Goal: Use online tool/utility: Utilize a website feature to perform a specific function

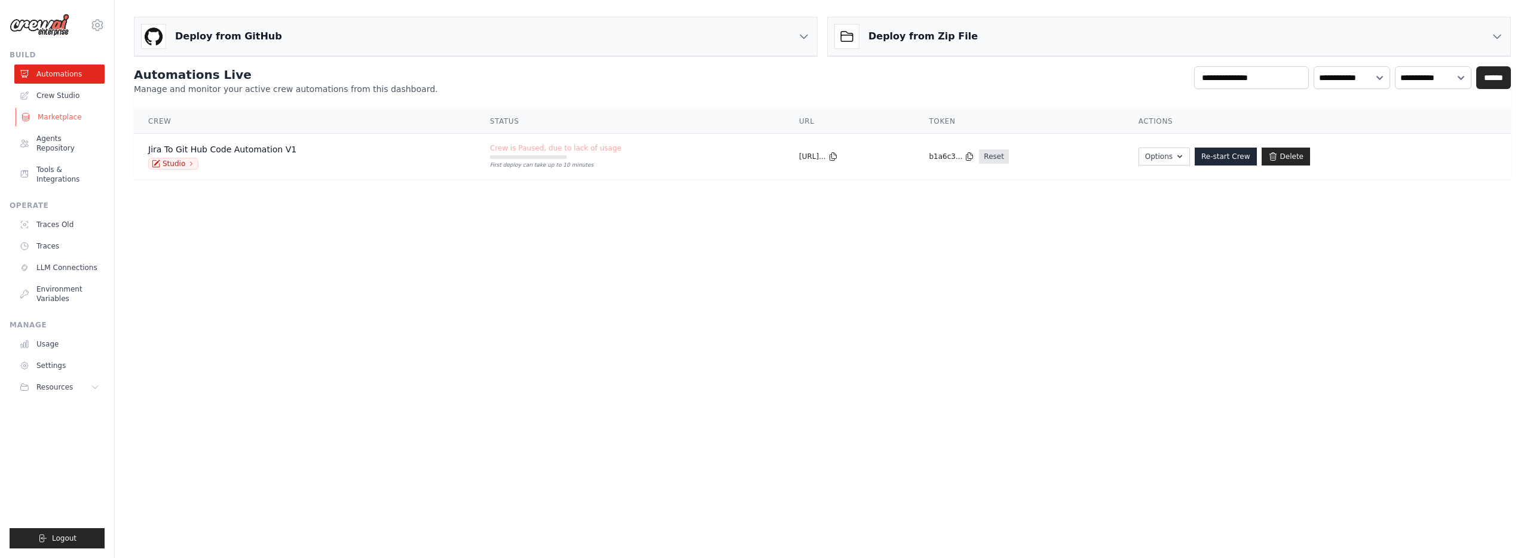
click at [54, 122] on link "Marketplace" at bounding box center [61, 117] width 90 height 19
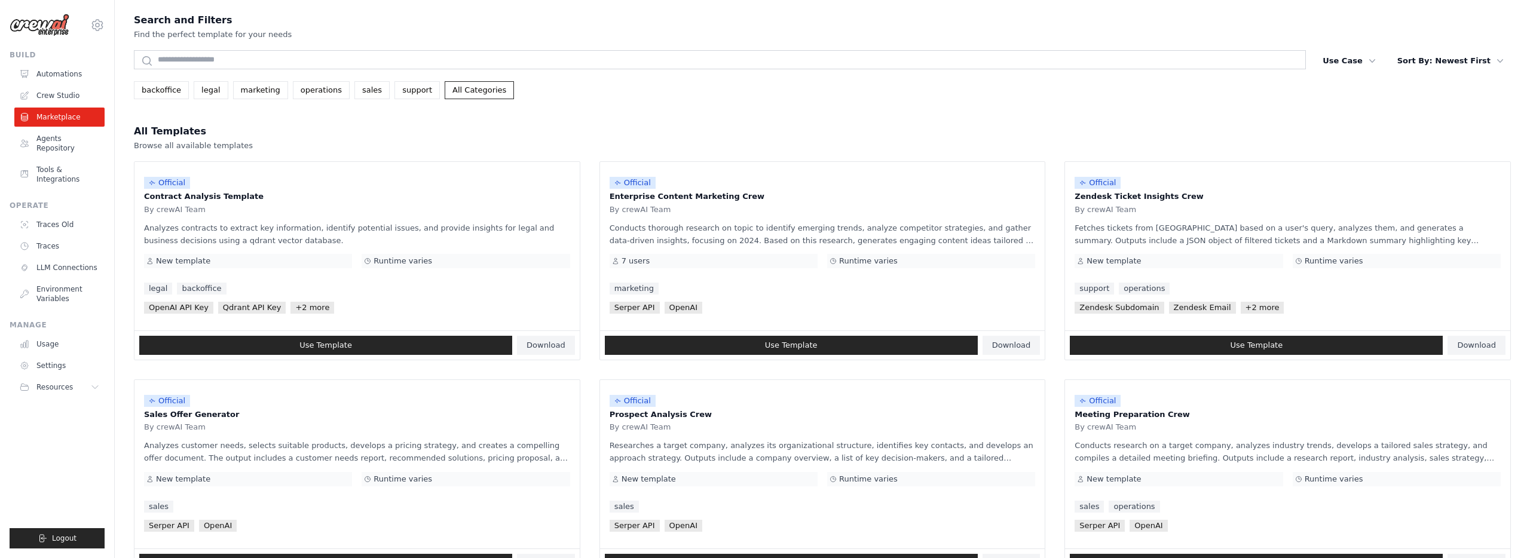
scroll to position [1, 0]
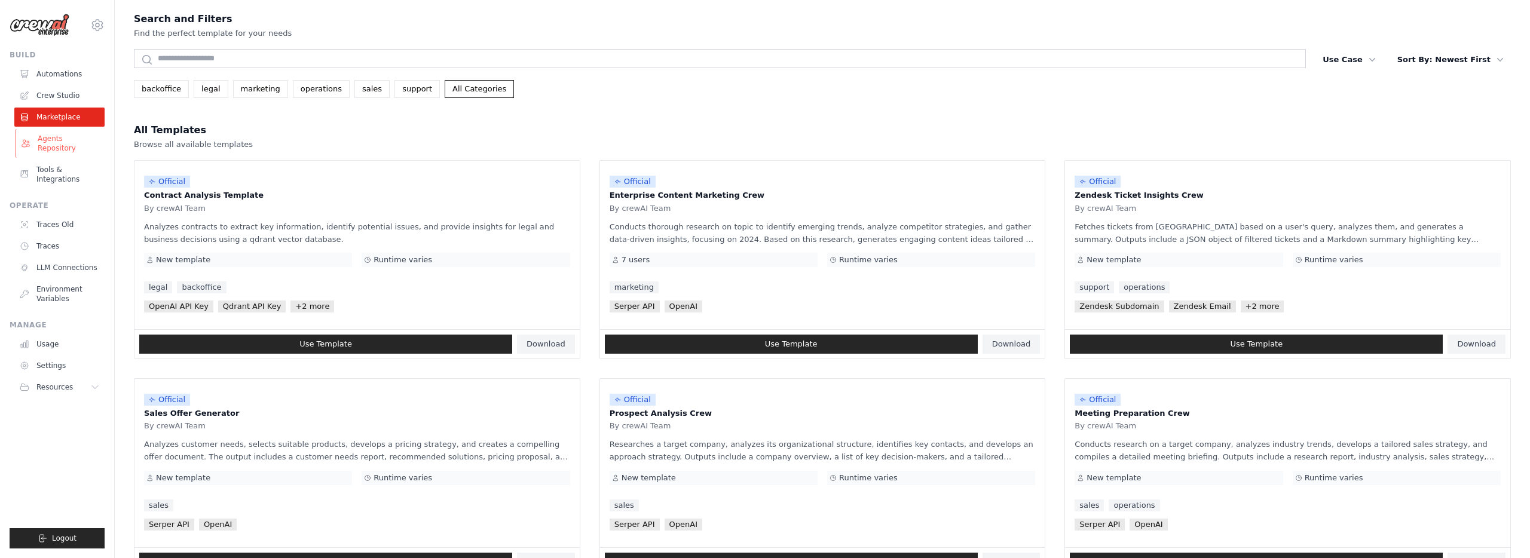
click at [59, 133] on link "Agents Repository" at bounding box center [61, 143] width 90 height 29
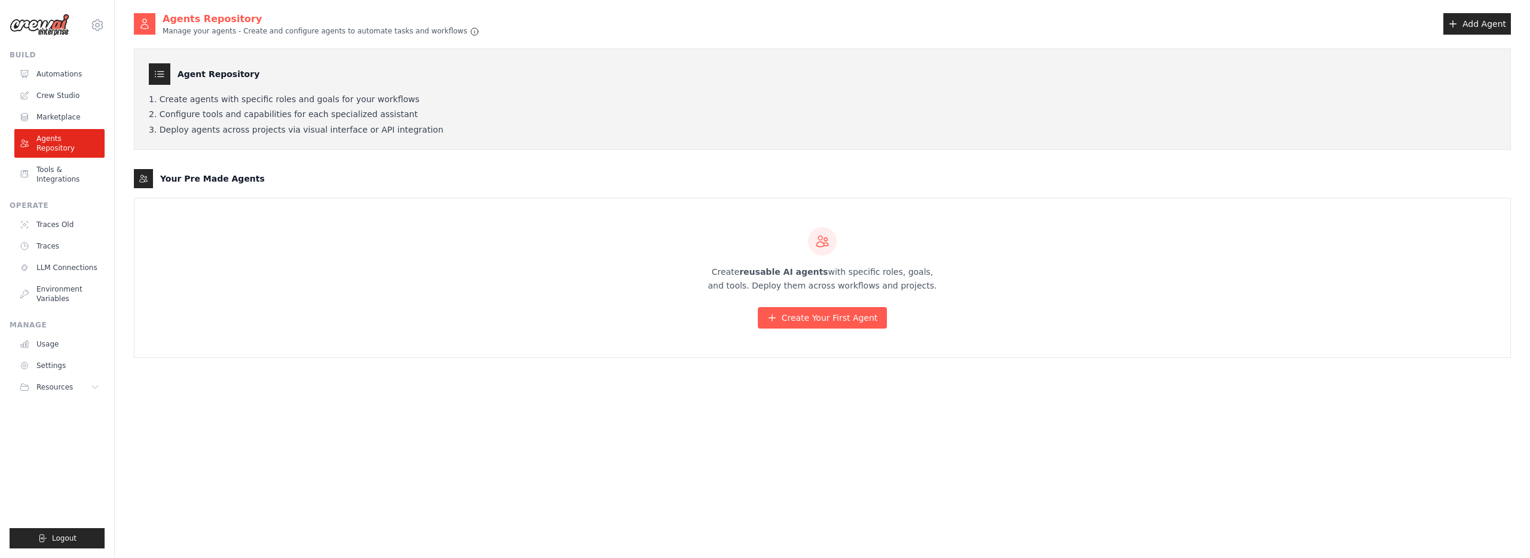
scroll to position [1, 0]
click at [71, 81] on link "Automations" at bounding box center [61, 74] width 90 height 19
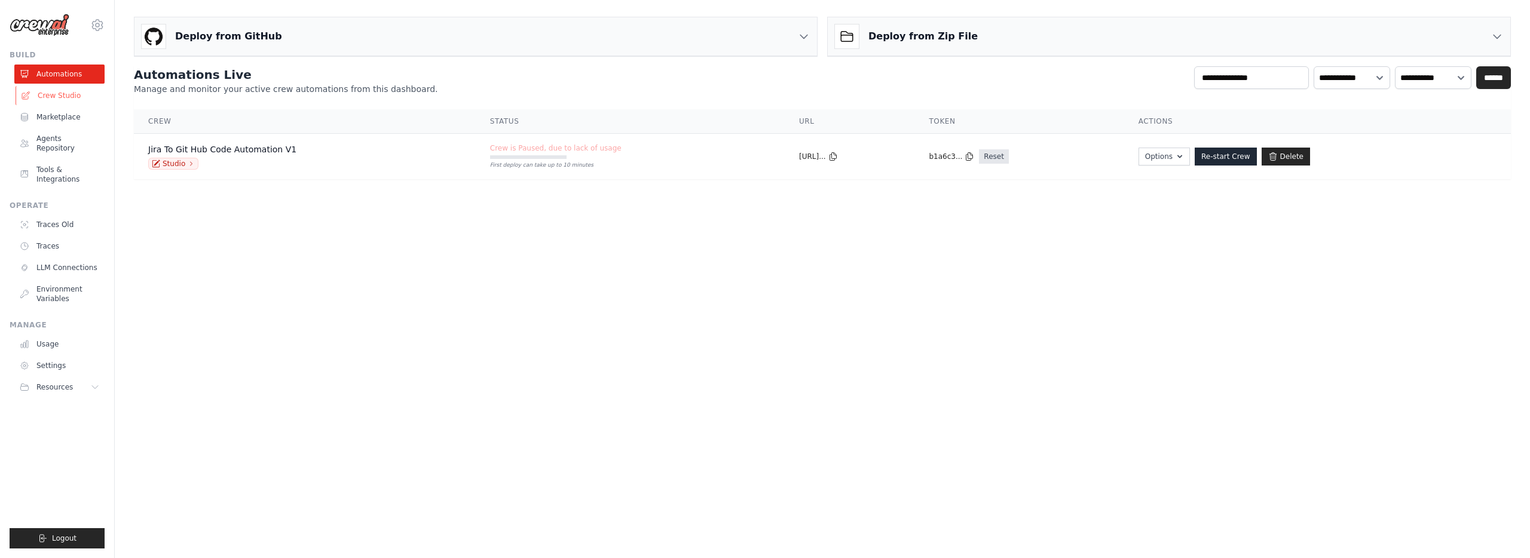
click at [42, 102] on link "Crew Studio" at bounding box center [61, 95] width 90 height 19
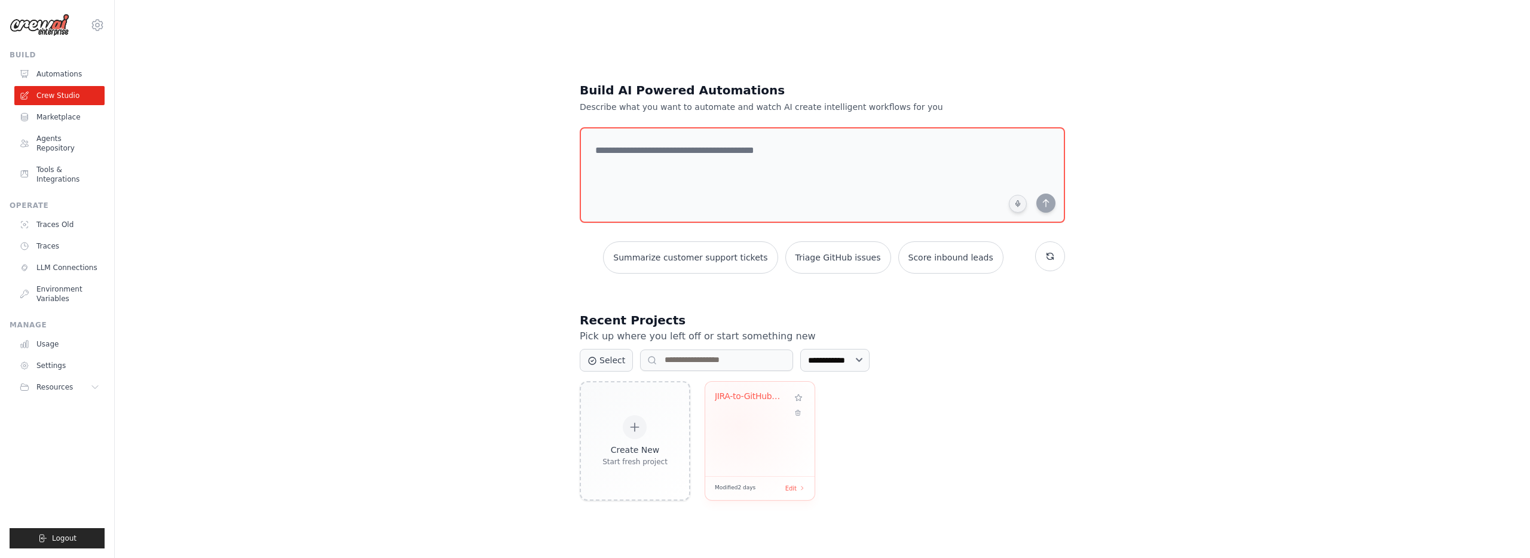
click at [737, 425] on div "JIRA-to-GitHub Code Automation" at bounding box center [759, 429] width 109 height 94
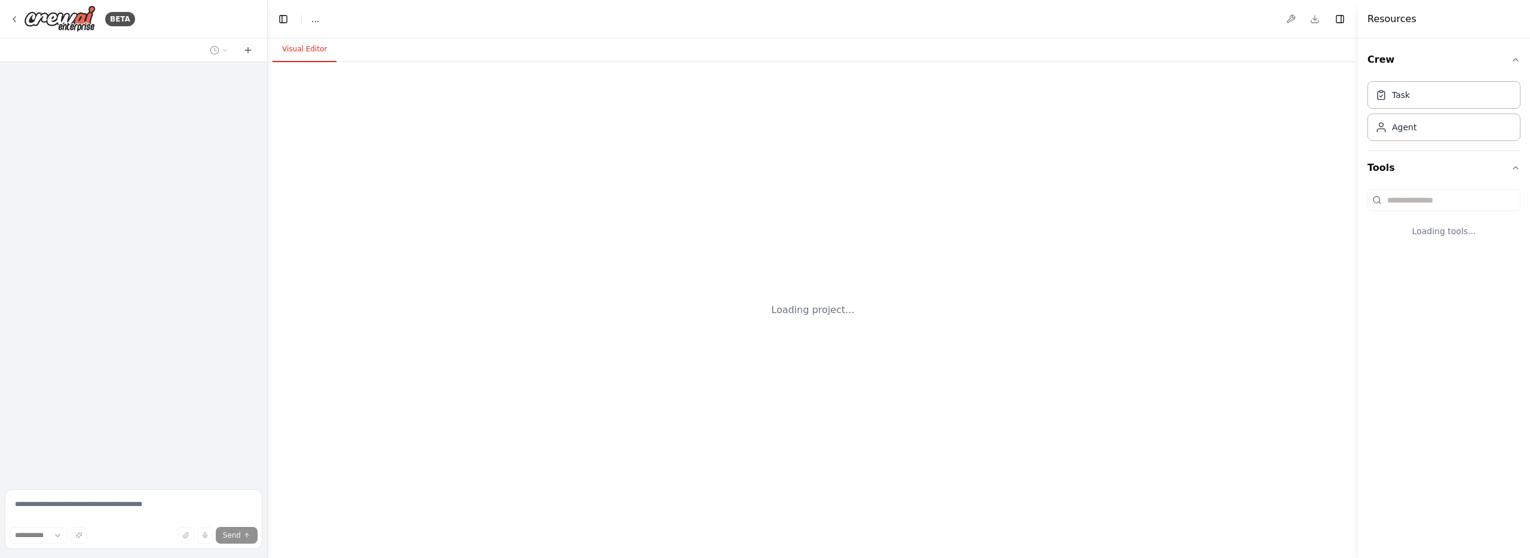
select select "****"
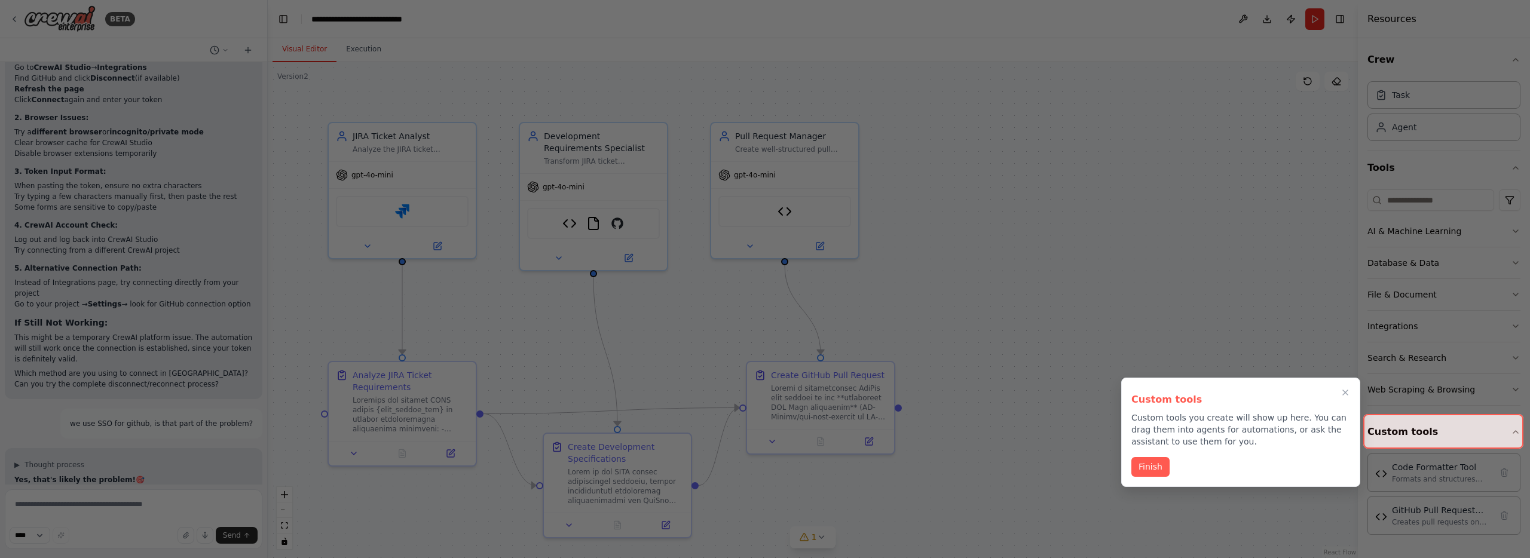
scroll to position [14790, 0]
click at [1162, 477] on div "Custom tools Custom tools you create will show up here. You can drag them into …" at bounding box center [1240, 432] width 239 height 109
click at [1160, 473] on button "Finish" at bounding box center [1150, 467] width 38 height 20
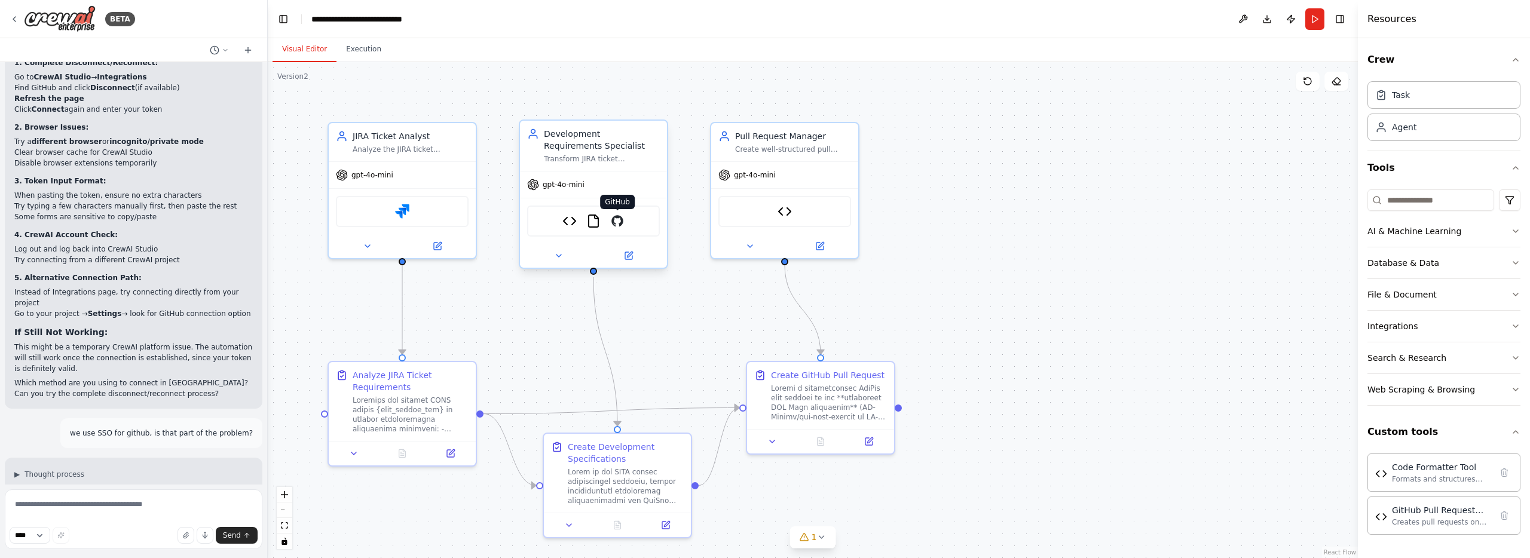
click at [618, 221] on img at bounding box center [617, 221] width 14 height 14
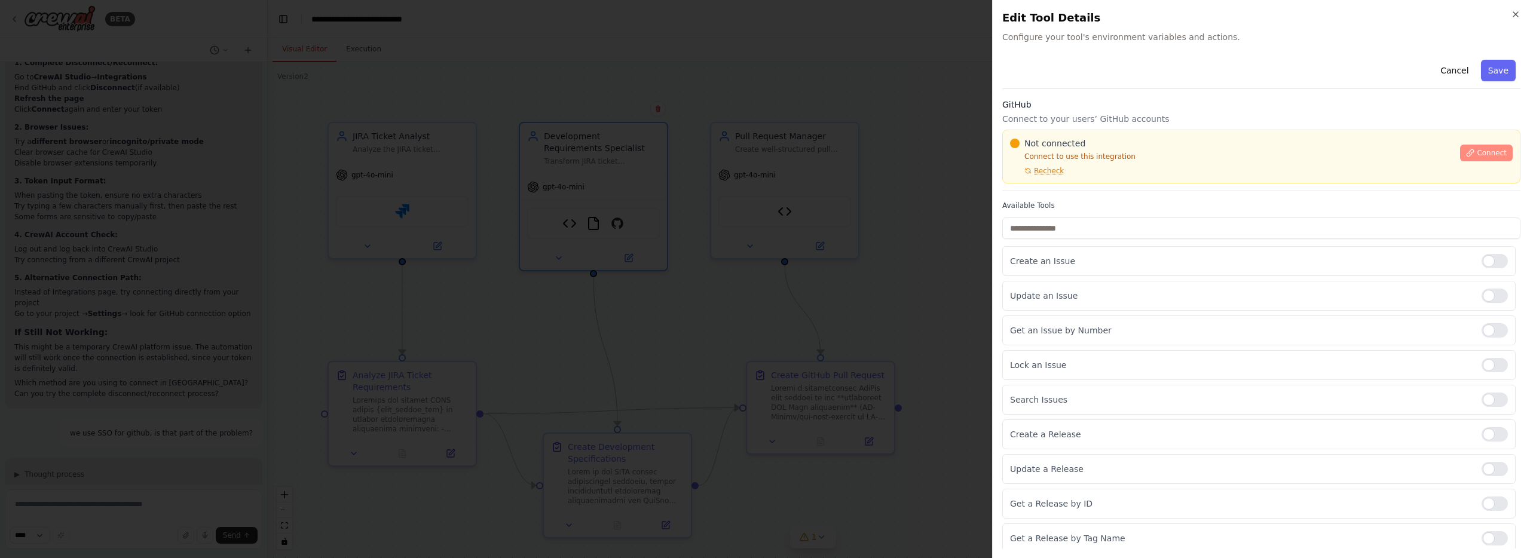
click at [1503, 156] on span "Connect" at bounding box center [1492, 153] width 30 height 10
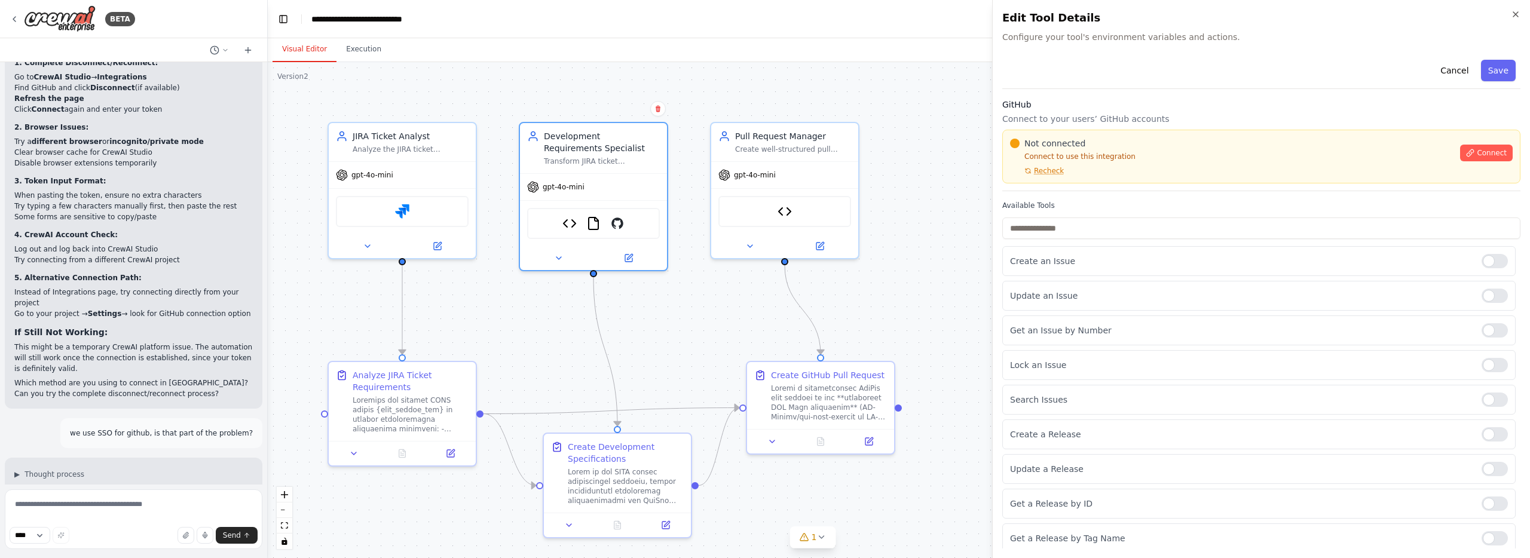
drag, startPoint x: 831, startPoint y: 151, endPoint x: 878, endPoint y: 154, distance: 47.9
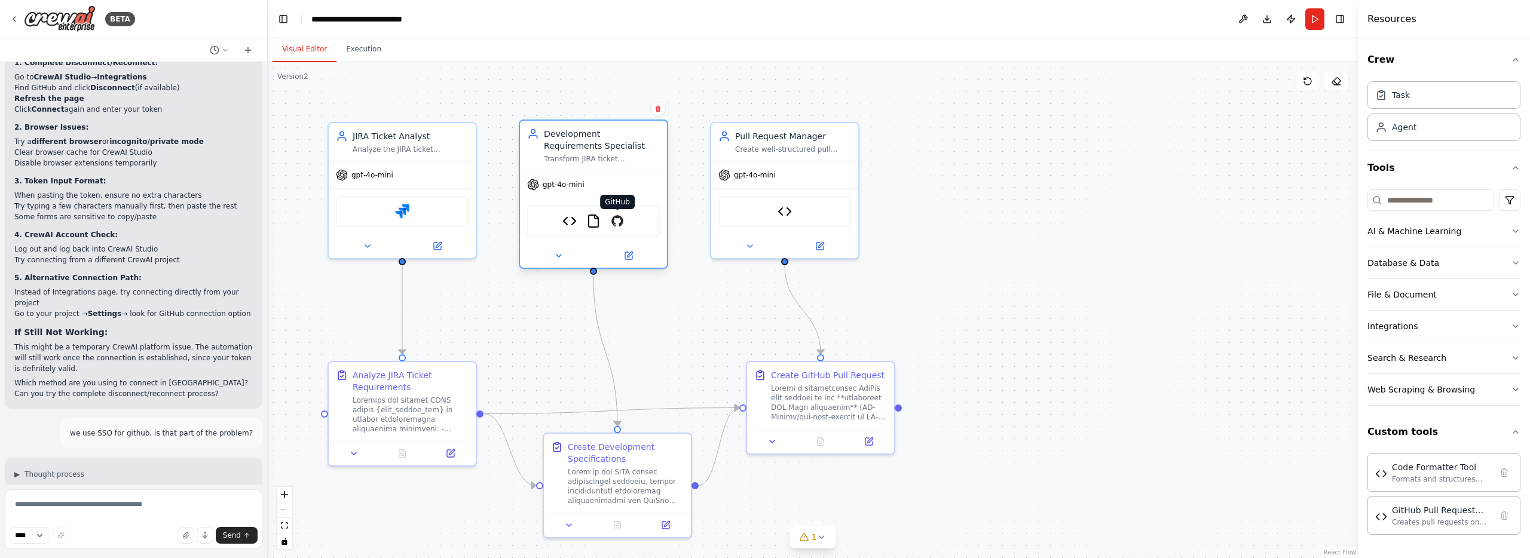
click at [621, 222] on img at bounding box center [617, 221] width 14 height 14
click at [614, 225] on img at bounding box center [617, 221] width 14 height 14
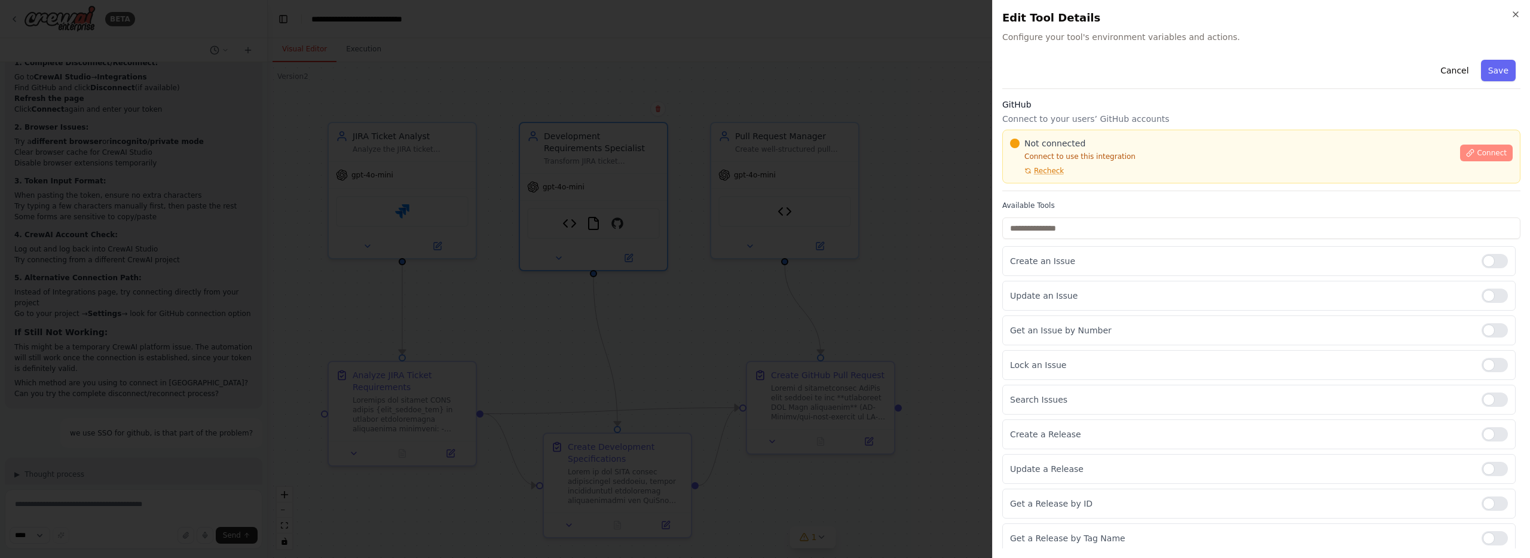
click at [1475, 151] on button "Connect" at bounding box center [1486, 153] width 53 height 17
click at [1466, 156] on icon at bounding box center [1470, 153] width 8 height 8
